Goal: Task Accomplishment & Management: Use online tool/utility

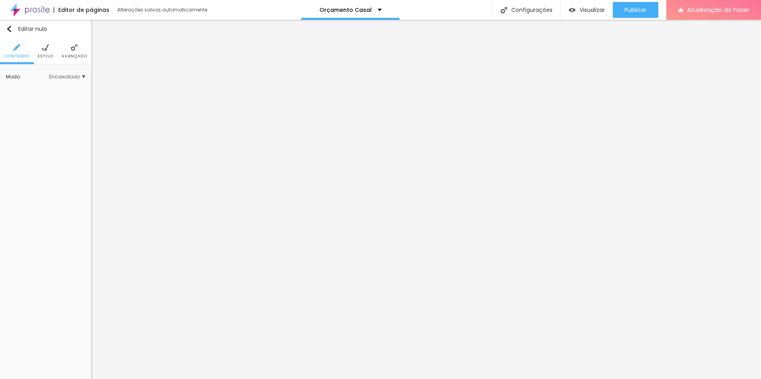
click at [40, 52] on li "Estilo" at bounding box center [45, 51] width 15 height 26
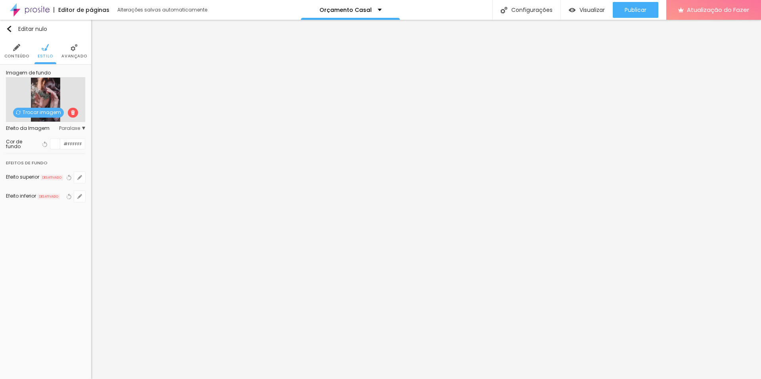
click at [71, 115] on img at bounding box center [73, 112] width 5 height 5
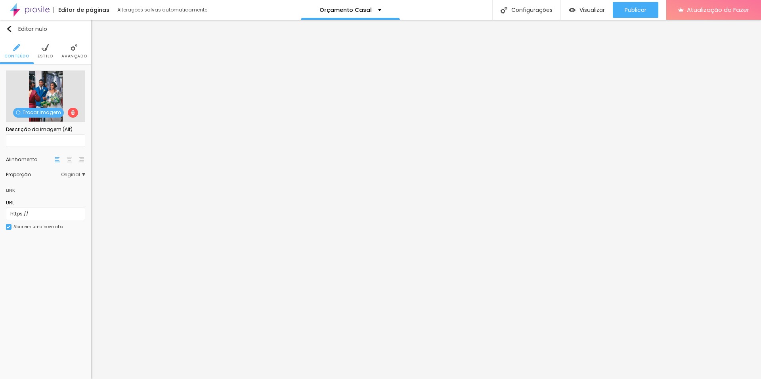
click at [44, 49] on img at bounding box center [45, 47] width 7 height 7
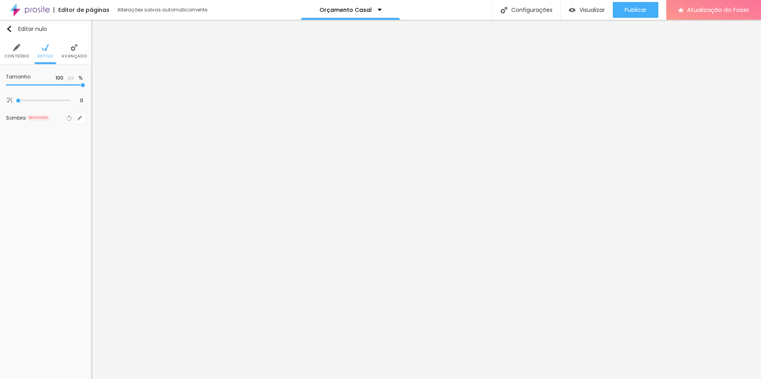
click at [21, 50] on li "Conteúdo" at bounding box center [16, 51] width 25 height 26
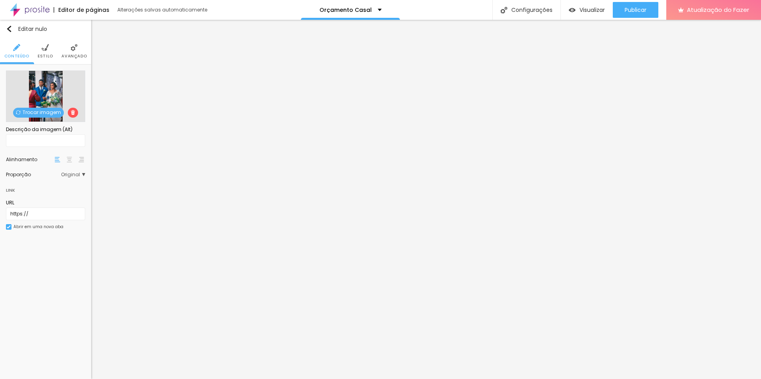
click at [81, 172] on span "Original" at bounding box center [73, 174] width 24 height 5
click at [75, 198] on span "Padrão" at bounding box center [53, 197] width 47 height 5
click at [71, 160] on img at bounding box center [70, 160] width 6 height 6
click at [82, 159] on img at bounding box center [81, 160] width 6 height 6
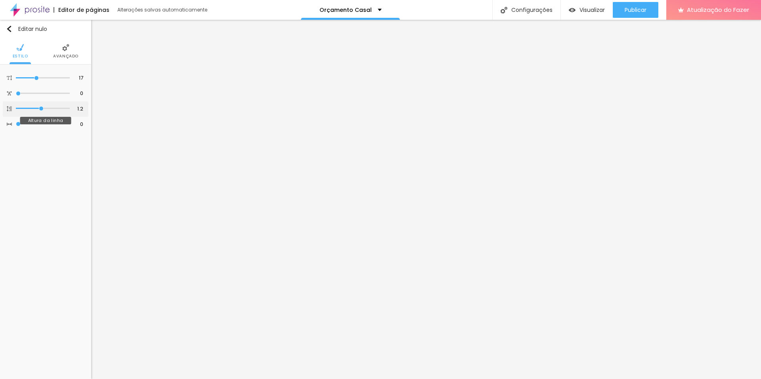
type input "1.2"
type input "1.3"
type input "1.4"
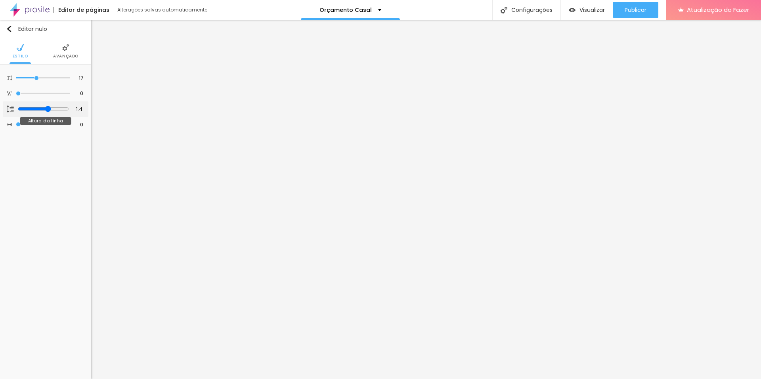
drag, startPoint x: 39, startPoint y: 109, endPoint x: 46, endPoint y: 109, distance: 7.1
type input "1.4"
click at [46, 109] on input "range" at bounding box center [43, 109] width 51 height 6
type input "18"
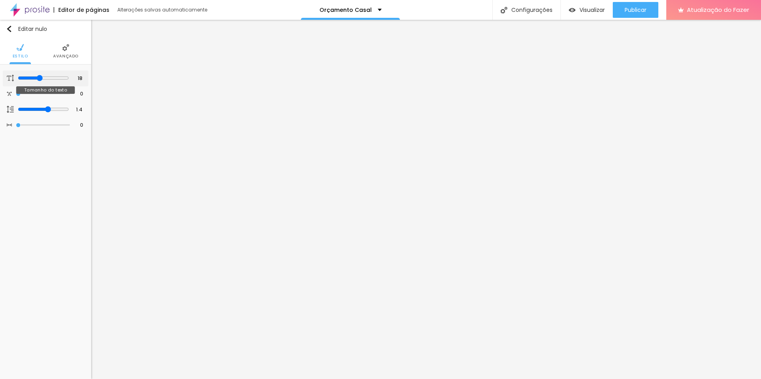
type input "19"
type input "18"
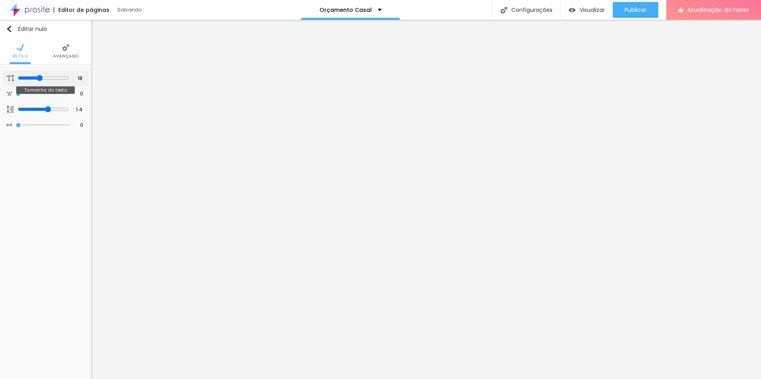
click at [40, 78] on input "range" at bounding box center [43, 78] width 51 height 6
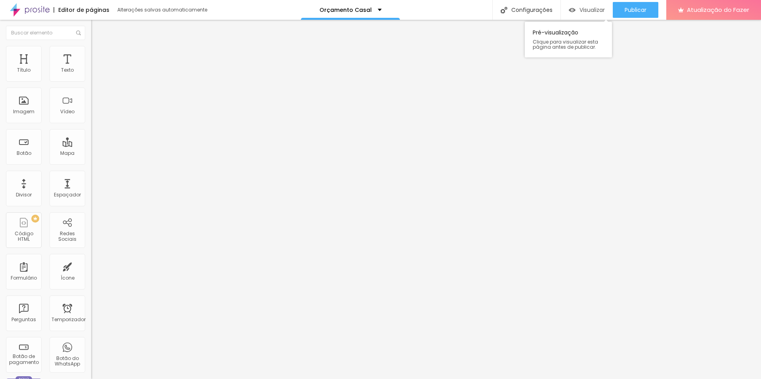
click at [590, 9] on font "Visualizar" at bounding box center [591, 10] width 25 height 8
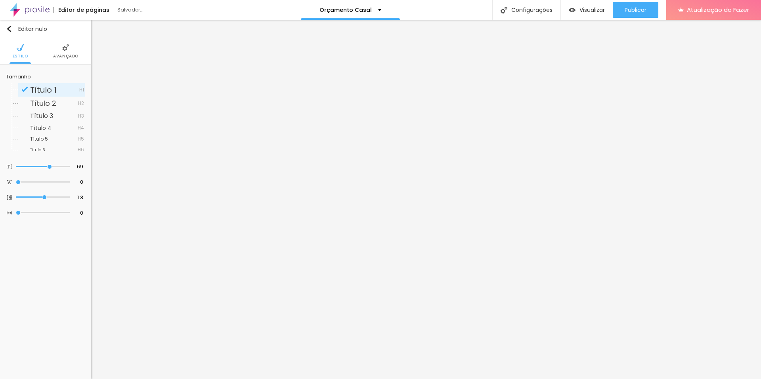
click at [61, 45] on li "Avançado" at bounding box center [65, 51] width 25 height 26
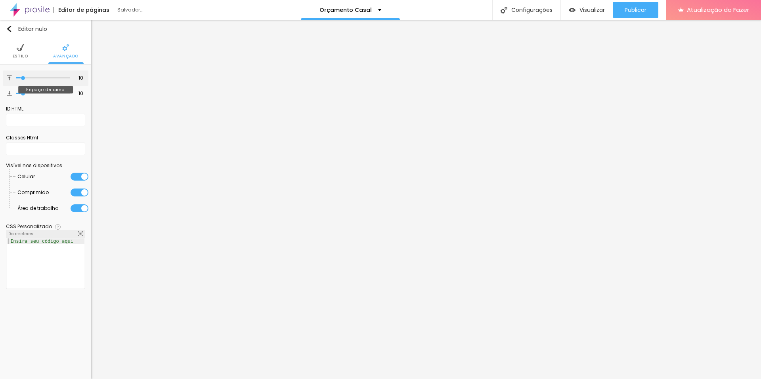
type input "6"
type input "0"
drag, startPoint x: 23, startPoint y: 79, endPoint x: 13, endPoint y: 82, distance: 10.2
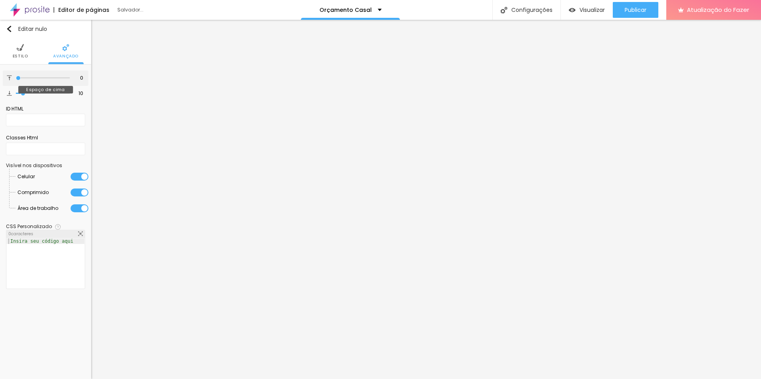
type input "0"
click at [16, 80] on input "range" at bounding box center [43, 78] width 54 height 4
type input "7"
type input "0"
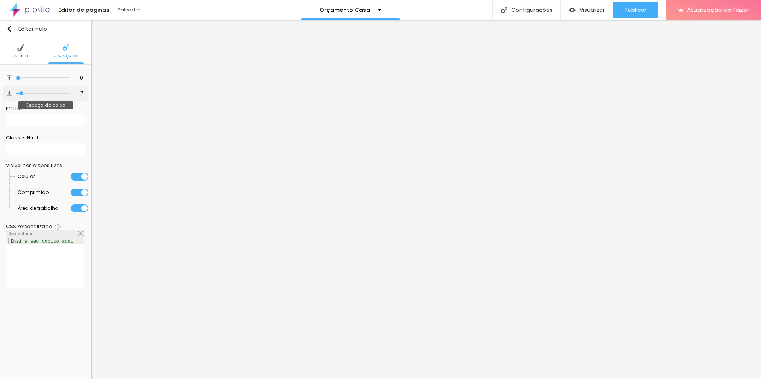
type input "0"
type input "2"
type input "0"
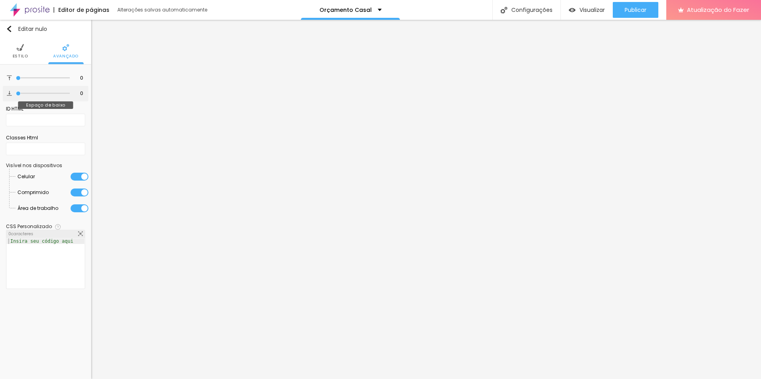
drag, startPoint x: 23, startPoint y: 93, endPoint x: 4, endPoint y: 96, distance: 19.3
type input "0"
click at [16, 95] on input "range" at bounding box center [43, 94] width 54 height 4
type input "2"
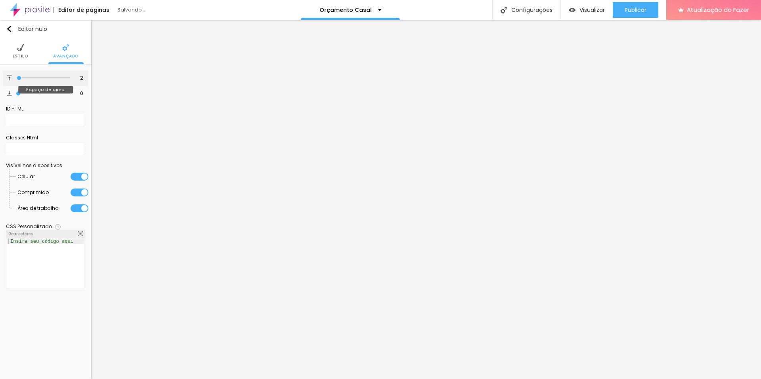
type input "19"
type input "32"
type input "0"
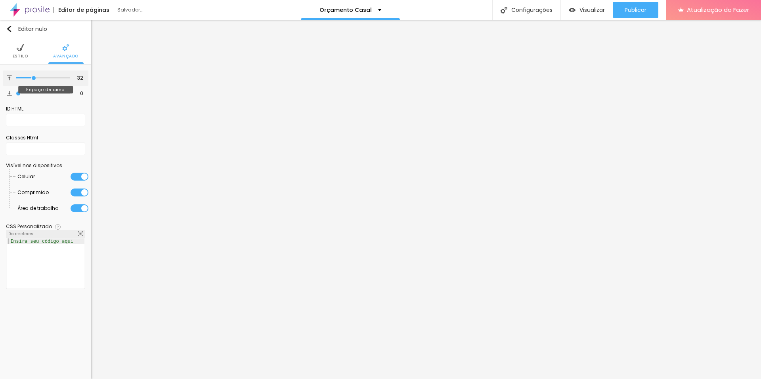
type input "0"
drag, startPoint x: 18, startPoint y: 79, endPoint x: 0, endPoint y: 81, distance: 17.9
click at [16, 80] on input "range" at bounding box center [43, 78] width 54 height 4
type input "2"
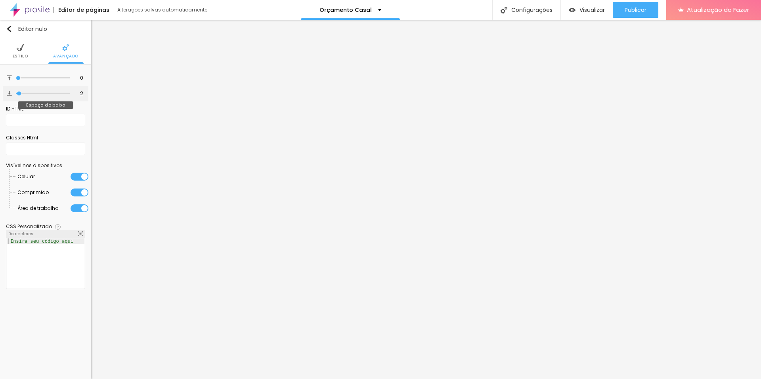
type input "33"
type input "60"
type input "92"
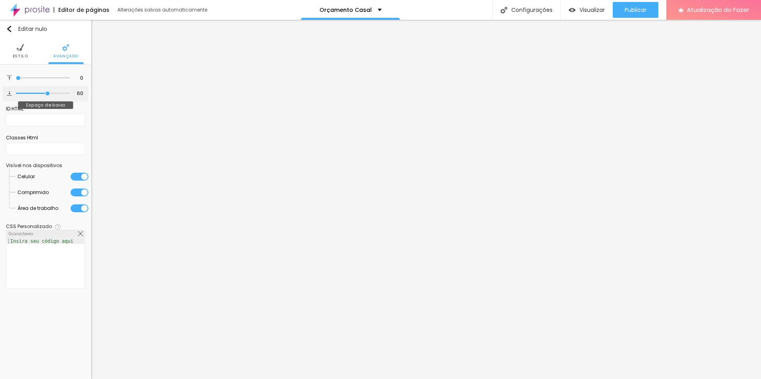
type input "92"
type input "100"
type input "98"
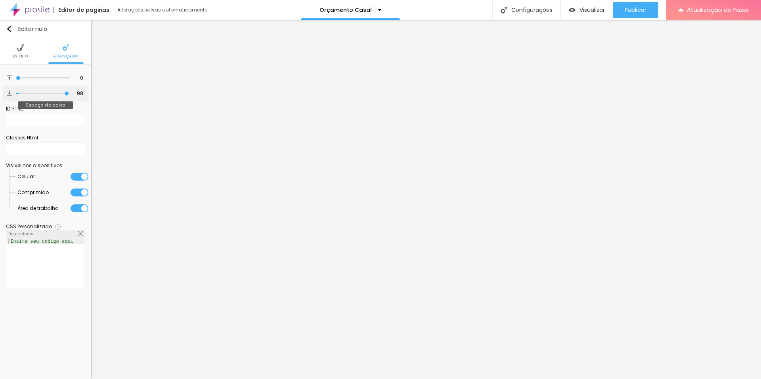
type input "0"
drag, startPoint x: 18, startPoint y: 94, endPoint x: 0, endPoint y: 97, distance: 18.1
click at [16, 95] on input "range" at bounding box center [43, 94] width 54 height 4
click at [18, 48] on img at bounding box center [20, 47] width 7 height 7
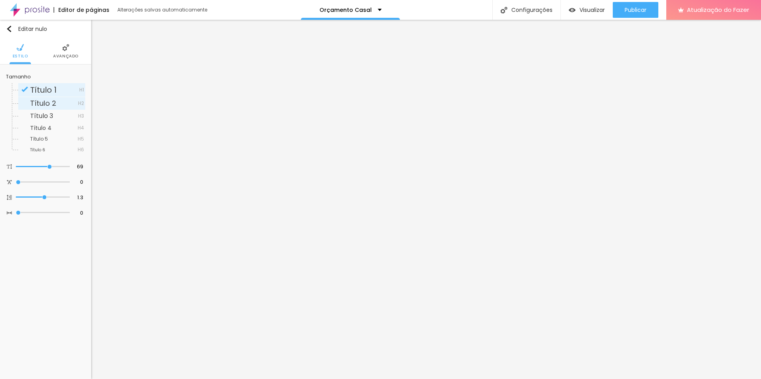
click at [46, 107] on font "Título 2" at bounding box center [43, 103] width 26 height 10
click at [51, 94] on font "Título 1" at bounding box center [43, 89] width 27 height 11
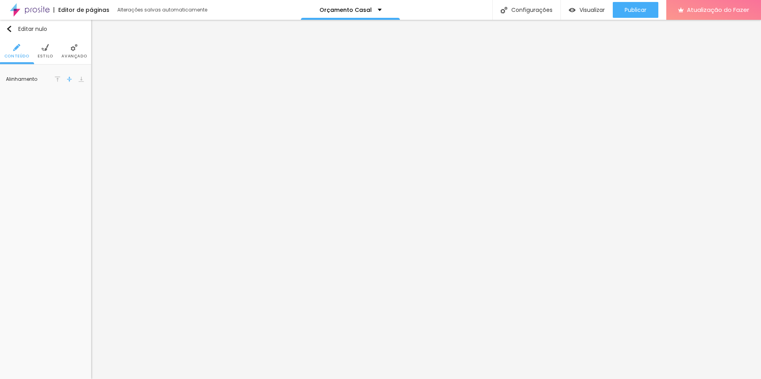
click at [60, 80] on img at bounding box center [58, 79] width 6 height 6
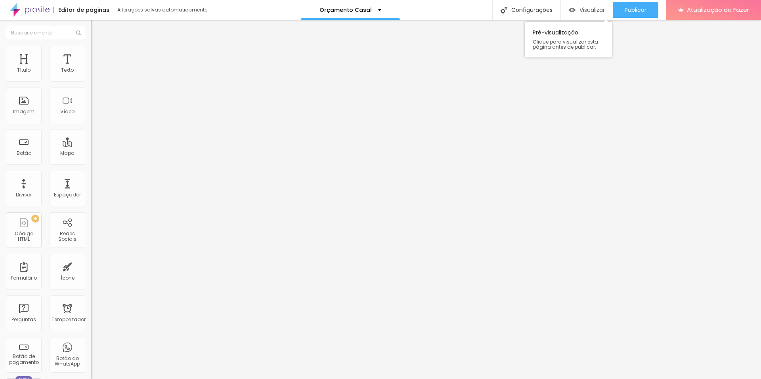
click at [590, 11] on font "Visualizar" at bounding box center [591, 10] width 25 height 8
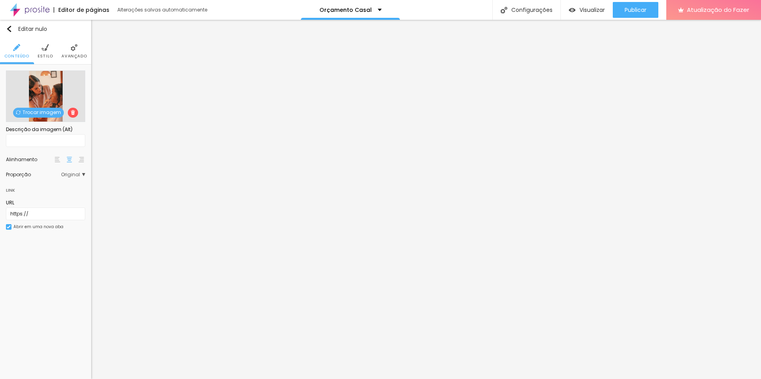
click at [71, 112] on img at bounding box center [73, 112] width 5 height 5
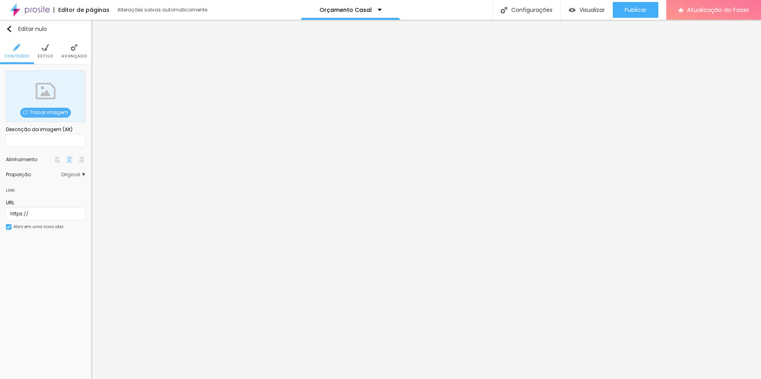
click at [46, 114] on font "Trocar imagem" at bounding box center [49, 112] width 38 height 7
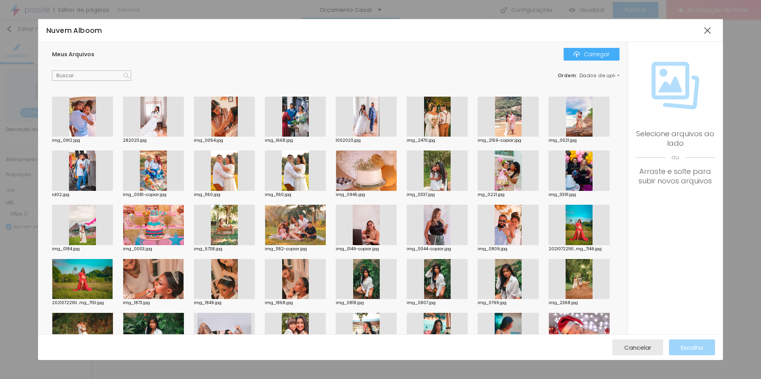
click at [145, 105] on div at bounding box center [153, 117] width 61 height 40
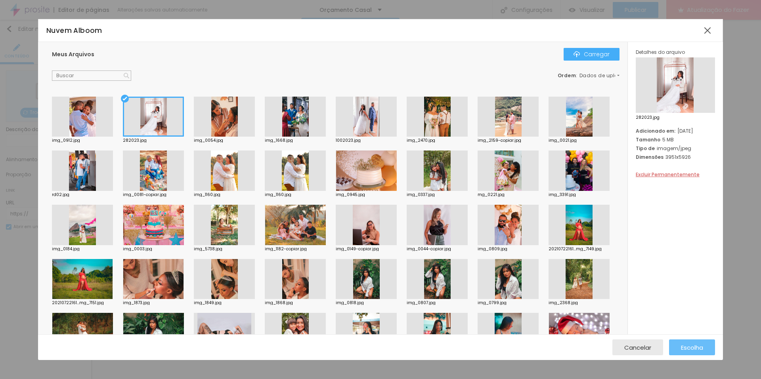
click at [696, 348] on font "Escolha" at bounding box center [692, 348] width 22 height 8
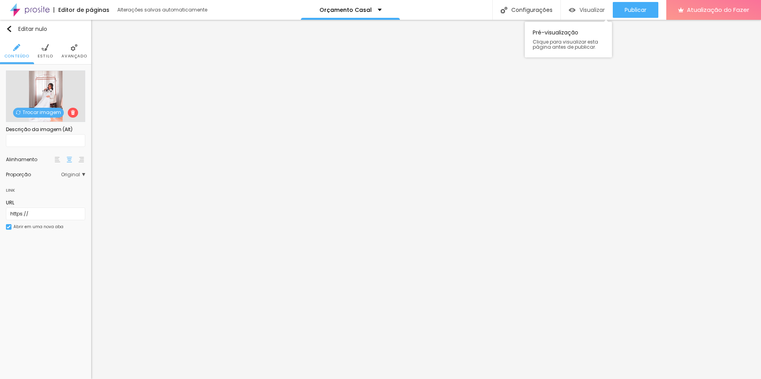
click at [578, 9] on div "Visualizar" at bounding box center [587, 10] width 36 height 7
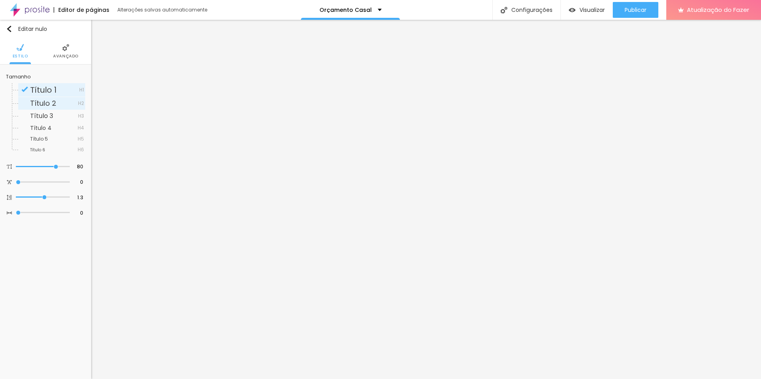
click at [55, 102] on font "Título 2" at bounding box center [43, 103] width 26 height 10
click at [54, 118] on span "Titulo 3" at bounding box center [54, 116] width 48 height 6
click at [46, 118] on font "Título 3" at bounding box center [41, 115] width 23 height 9
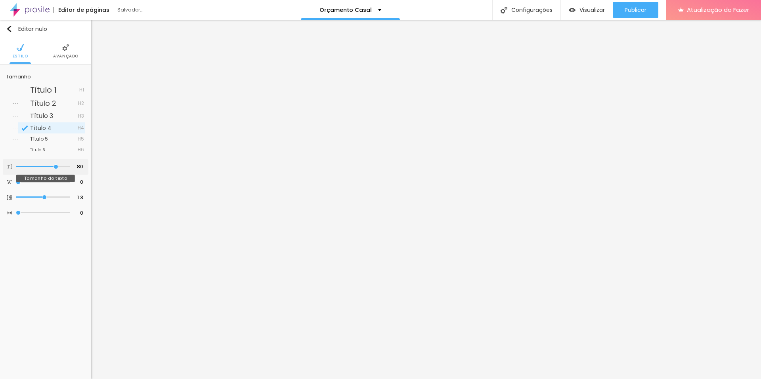
type input "62"
type input "59"
type input "58"
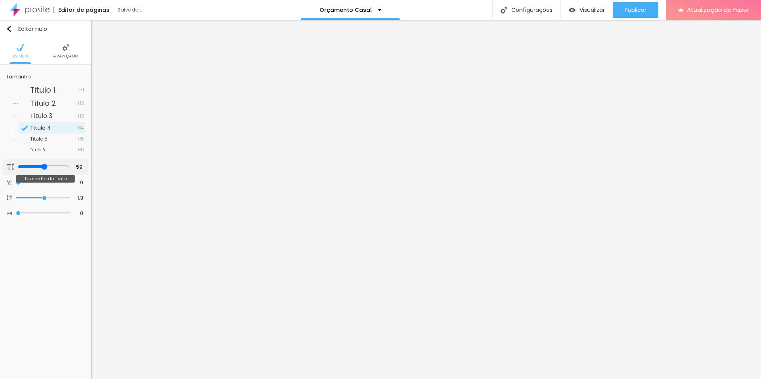
type input "58"
type input "56"
type input "53"
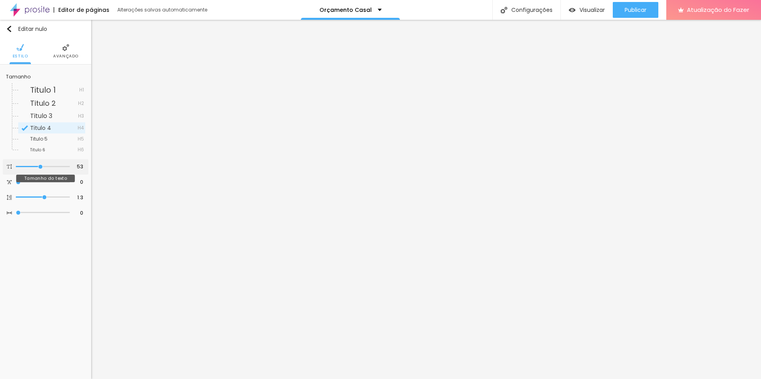
type input "50"
type input "49"
type input "53"
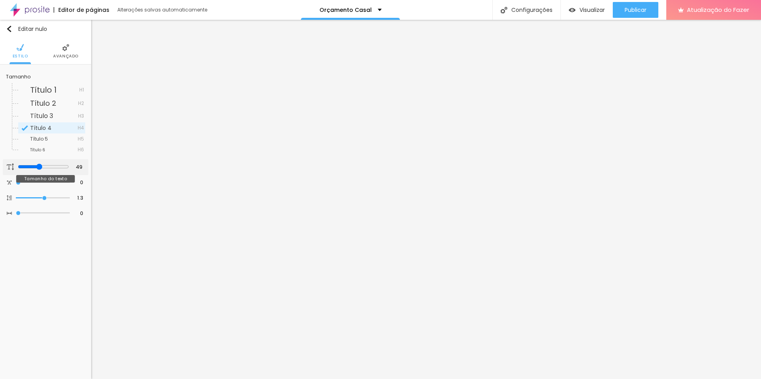
type input "53"
drag, startPoint x: 54, startPoint y: 166, endPoint x: 40, endPoint y: 167, distance: 13.9
type input "53"
click at [40, 167] on input "range" at bounding box center [43, 167] width 54 height 4
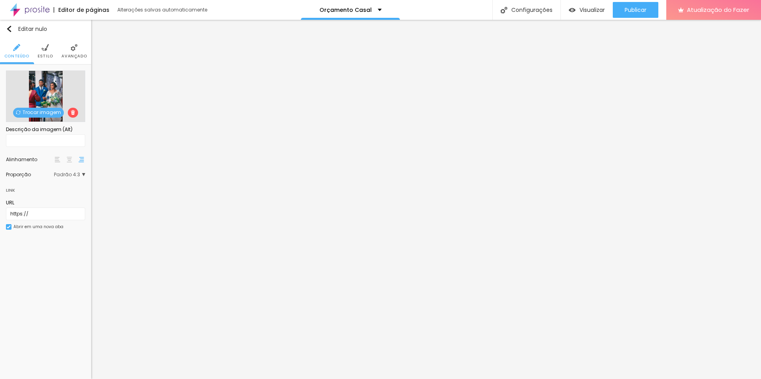
click at [71, 112] on img at bounding box center [73, 112] width 5 height 5
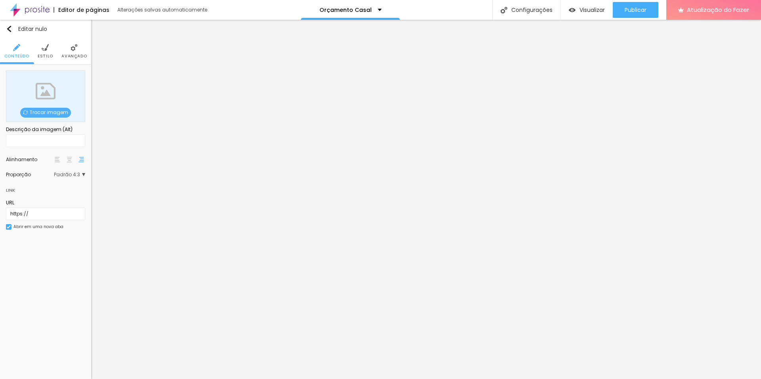
click at [48, 113] on font "Trocar imagem" at bounding box center [49, 112] width 38 height 7
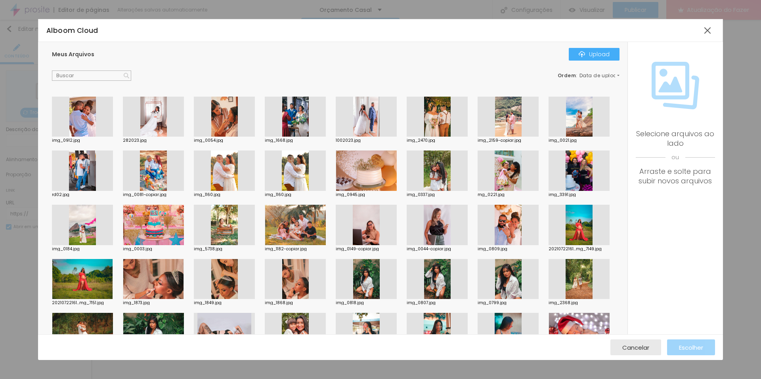
click at [594, 46] on div "Meus Arquivos Upload Ordem : Data de upload img_0912.jpg 282023.jpg img_0054.jp…" at bounding box center [332, 188] width 589 height 292
click at [592, 54] on font "Carregar" at bounding box center [597, 54] width 26 height 8
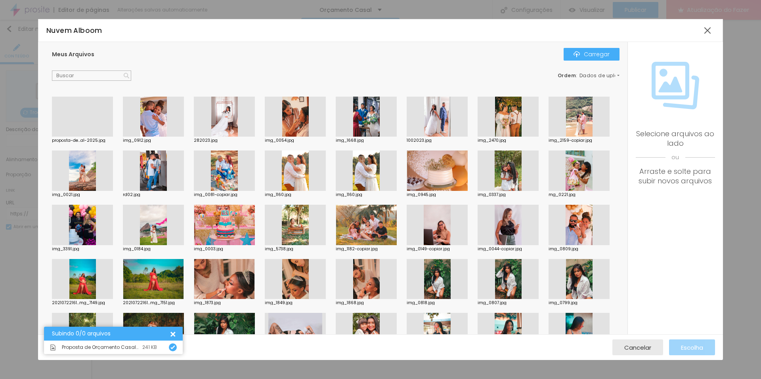
click at [74, 137] on div at bounding box center [82, 137] width 61 height 0
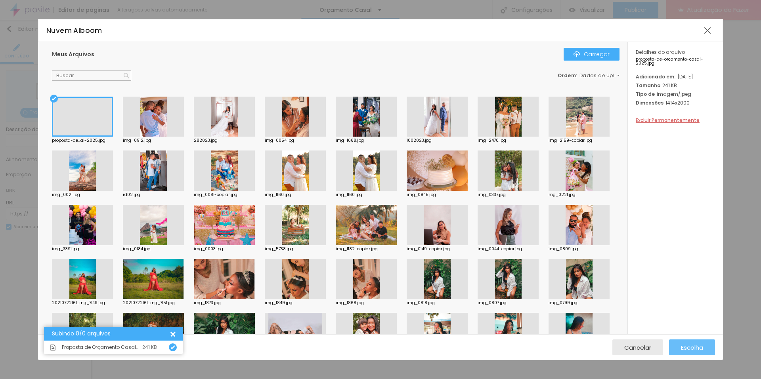
click at [695, 346] on font "Escolha" at bounding box center [692, 348] width 22 height 8
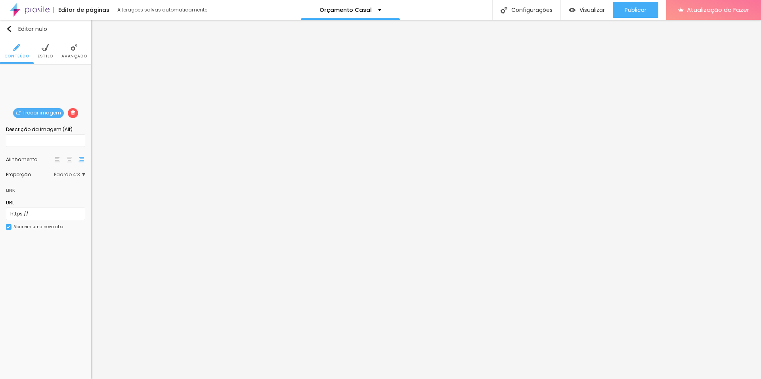
click at [46, 71] on div "Trocar imagem" at bounding box center [46, 71] width 0 height 0
click at [18, 113] on img at bounding box center [18, 113] width 5 height 5
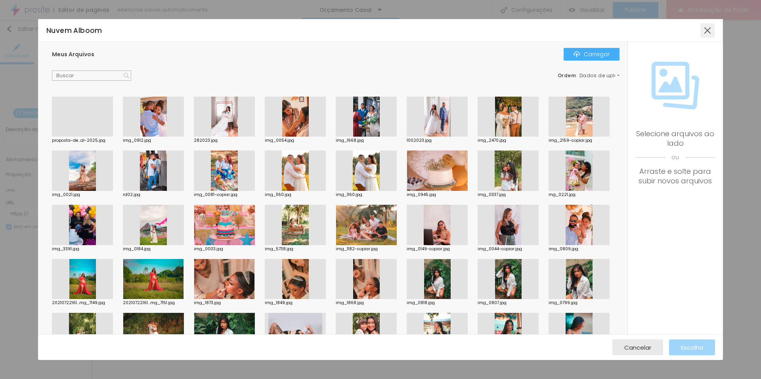
click at [707, 32] on div at bounding box center [707, 30] width 14 height 14
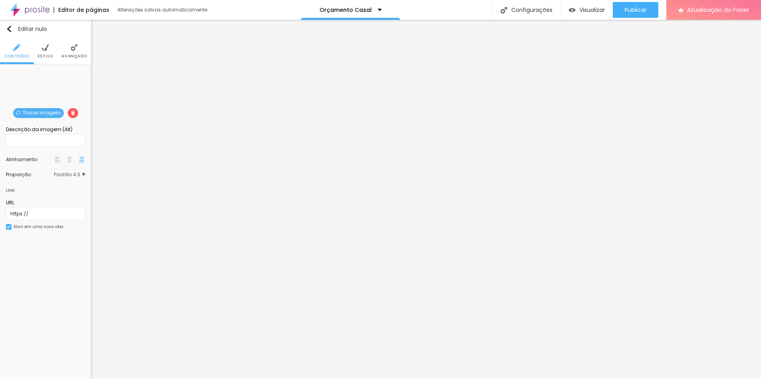
click at [80, 172] on span "Padrão 4:3" at bounding box center [69, 174] width 31 height 5
click at [48, 53] on li "Estilo" at bounding box center [45, 51] width 15 height 26
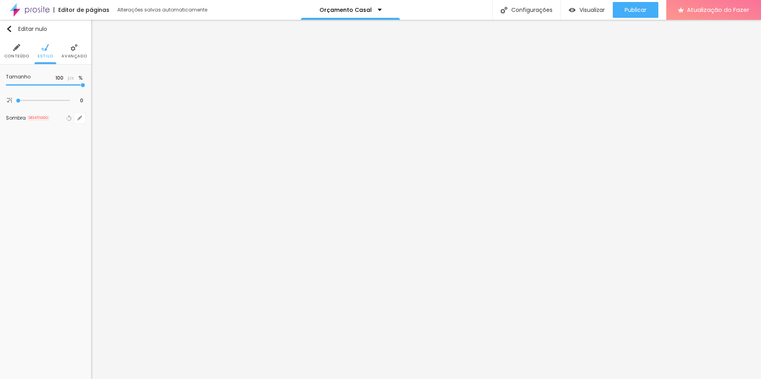
click at [68, 50] on li "Avançado" at bounding box center [73, 51] width 25 height 26
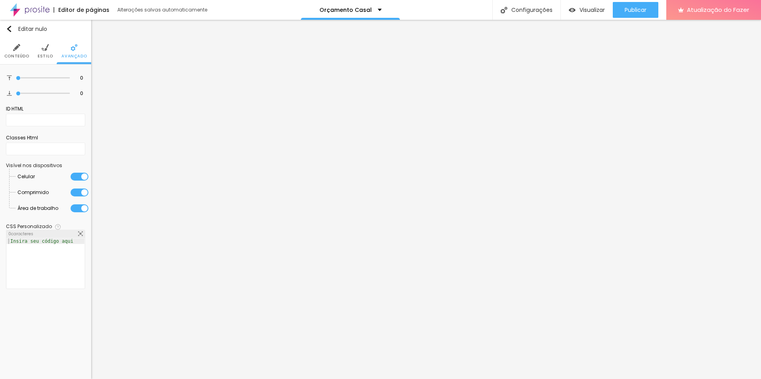
click at [44, 51] on img at bounding box center [45, 47] width 7 height 7
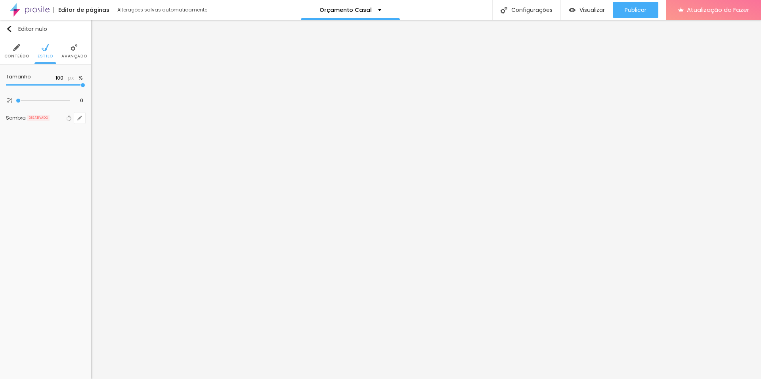
drag, startPoint x: 15, startPoint y: 100, endPoint x: 0, endPoint y: 105, distance: 15.9
click at [0, 105] on div "Tamanho 100 px % 0 Borda arredondada Sombra DESATIVADO Voltar ao padrão" at bounding box center [45, 99] width 91 height 69
type input "75"
type input "55"
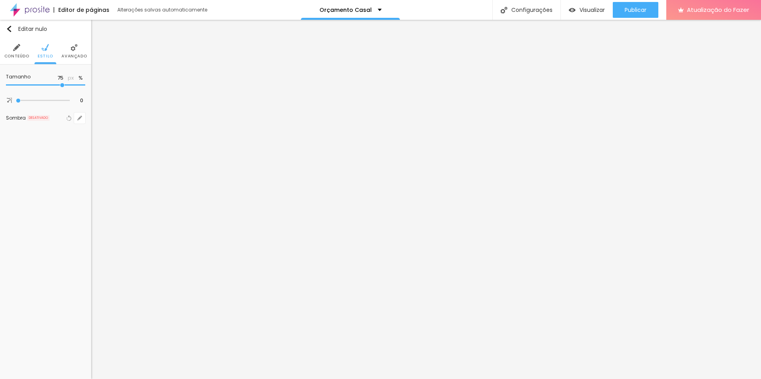
type input "55"
type input "65"
type input "90"
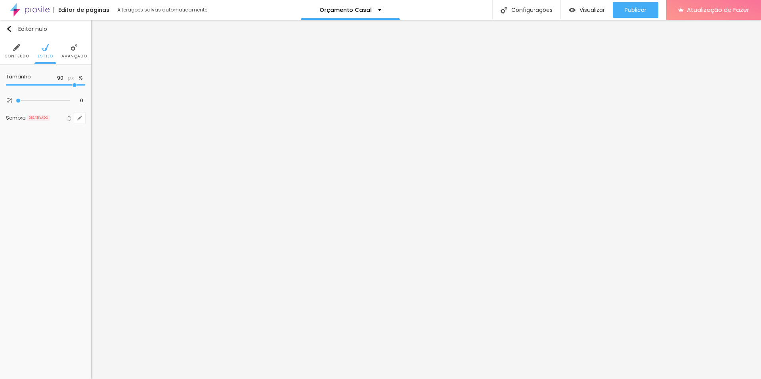
type input "100"
drag, startPoint x: 81, startPoint y: 84, endPoint x: 108, endPoint y: 84, distance: 26.9
click at [85, 84] on input "range" at bounding box center [45, 85] width 79 height 4
click at [77, 51] on img at bounding box center [74, 47] width 7 height 7
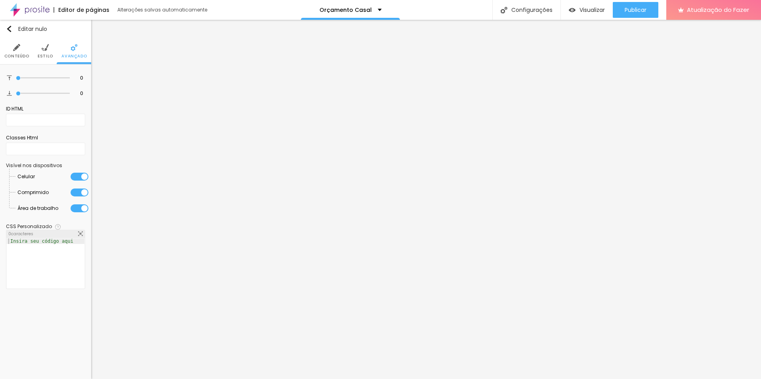
click at [14, 52] on li "Conteúdo" at bounding box center [16, 51] width 25 height 26
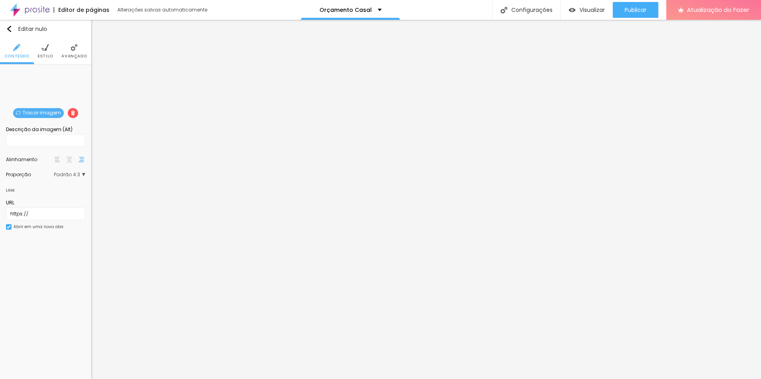
click at [46, 71] on div "Trocar imagem" at bounding box center [46, 71] width 0 height 0
drag, startPoint x: 63, startPoint y: 79, endPoint x: 76, endPoint y: 98, distance: 23.0
click at [46, 71] on div "Trocar imagem" at bounding box center [46, 71] width 0 height 0
click at [82, 174] on span "Padrão 4:3" at bounding box center [69, 174] width 31 height 5
click at [74, 195] on span "Padrão" at bounding box center [53, 197] width 47 height 5
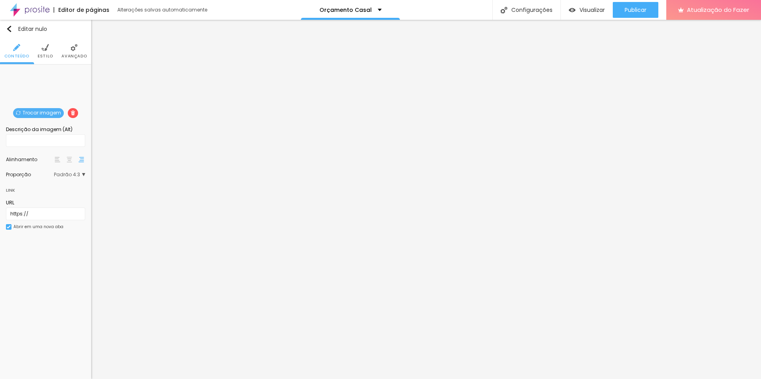
click at [72, 111] on img at bounding box center [73, 113] width 5 height 5
click at [53, 112] on font "Trocar imagem" at bounding box center [49, 112] width 38 height 7
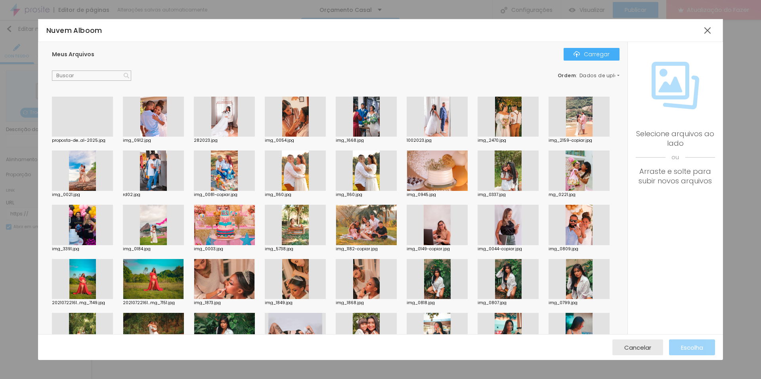
click at [98, 137] on div at bounding box center [82, 137] width 61 height 0
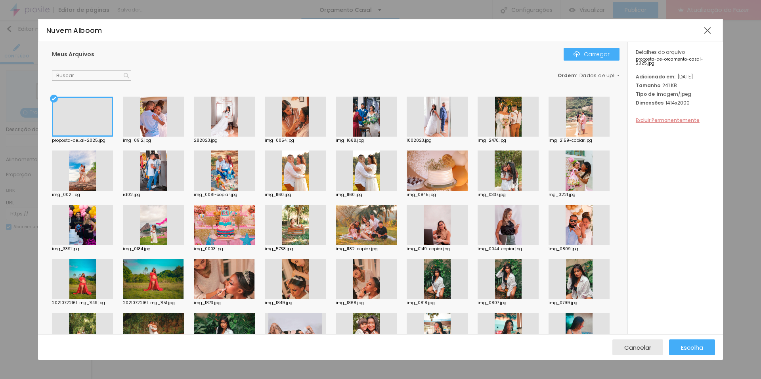
click at [684, 124] on font "Excluir Permanentemente" at bounding box center [668, 120] width 64 height 7
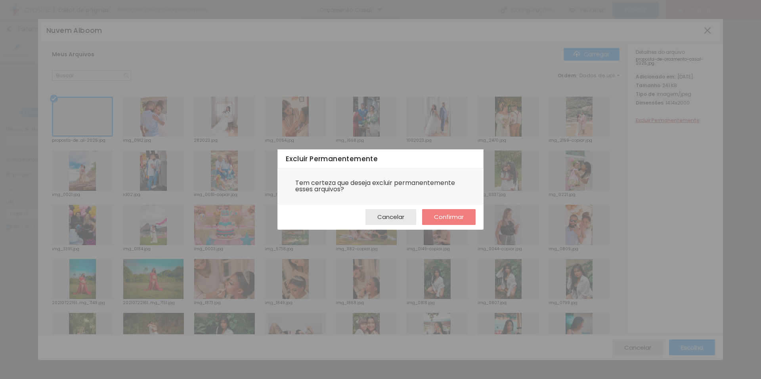
click at [443, 216] on font "Confirmar" at bounding box center [449, 217] width 30 height 8
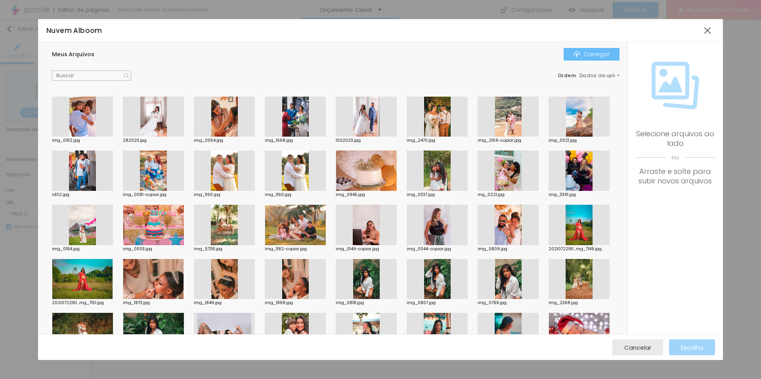
click at [591, 52] on font "Carregar" at bounding box center [597, 54] width 26 height 8
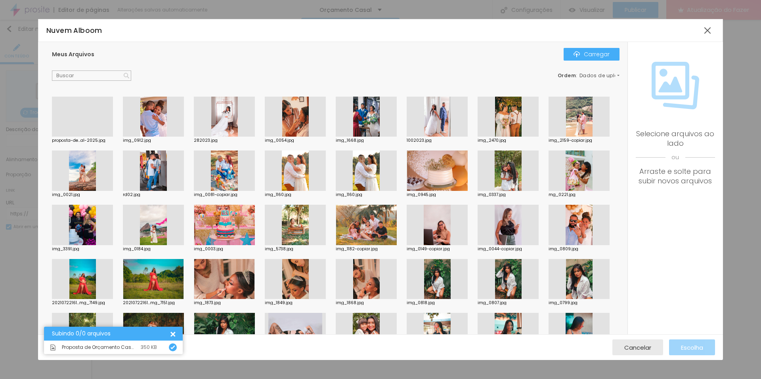
click at [71, 137] on div at bounding box center [82, 137] width 61 height 0
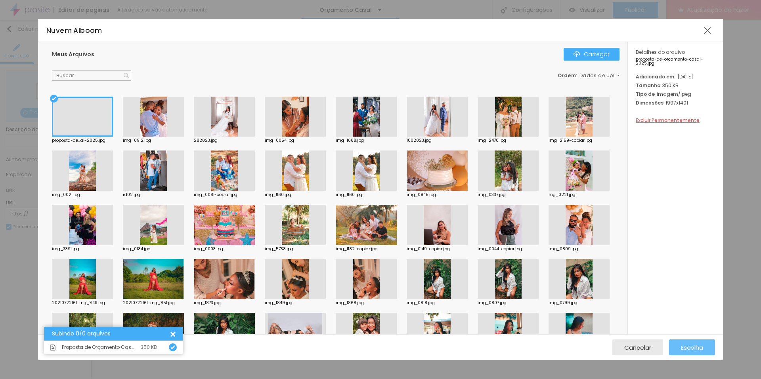
click at [683, 346] on font "Escolha" at bounding box center [692, 348] width 22 height 8
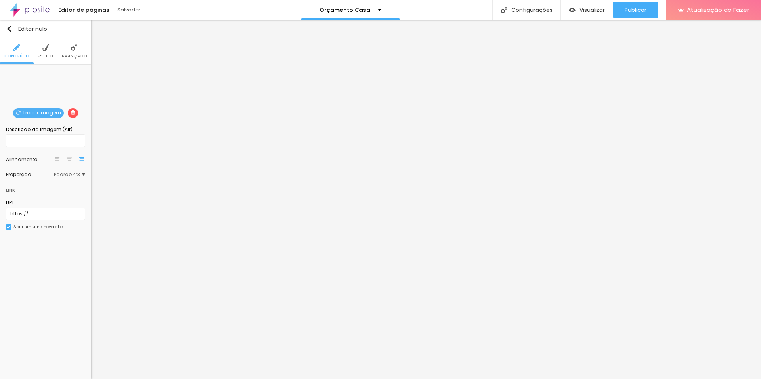
click at [82, 172] on div "Proporção Padrão 4:3 Cinema 16:9 Padrão 4:3 Quadrado 1:1 Original" at bounding box center [45, 174] width 79 height 13
click at [83, 172] on span "Padrão 4:3" at bounding box center [69, 174] width 31 height 5
click at [66, 184] on span "Cinema" at bounding box center [52, 186] width 45 height 5
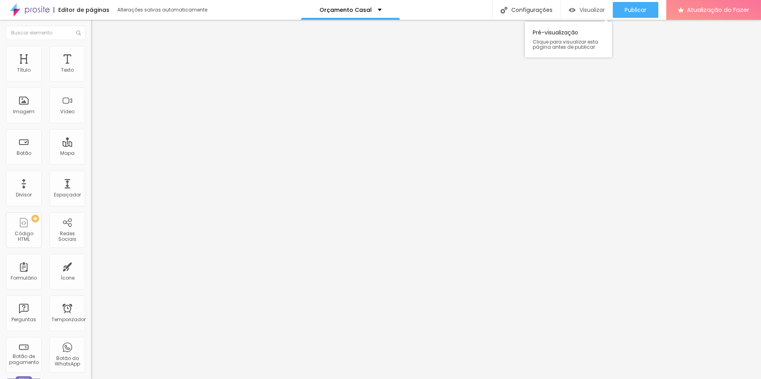
click at [576, 11] on div "Visualizar" at bounding box center [587, 10] width 36 height 7
